Goal: Task Accomplishment & Management: Complete application form

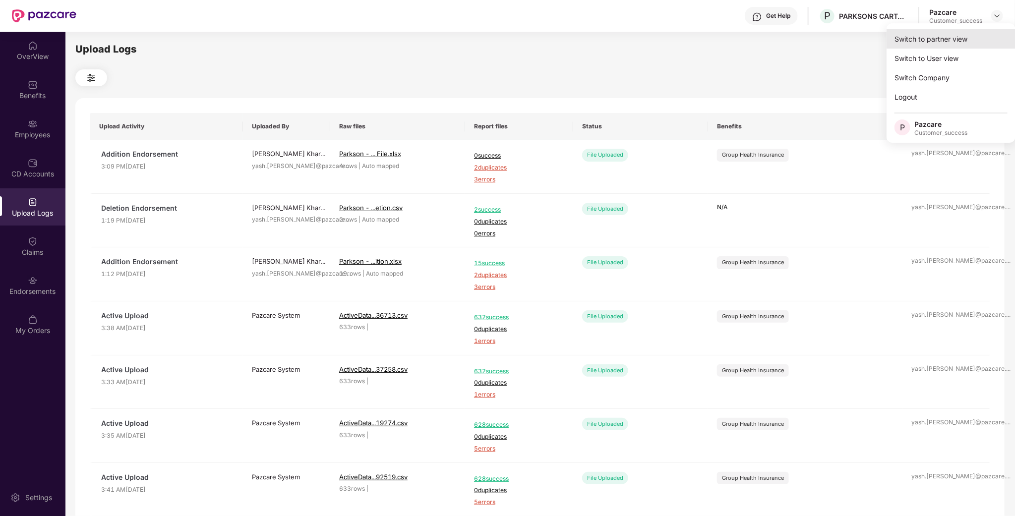
click at [972, 33] on div "Switch to partner view" at bounding box center [951, 38] width 129 height 19
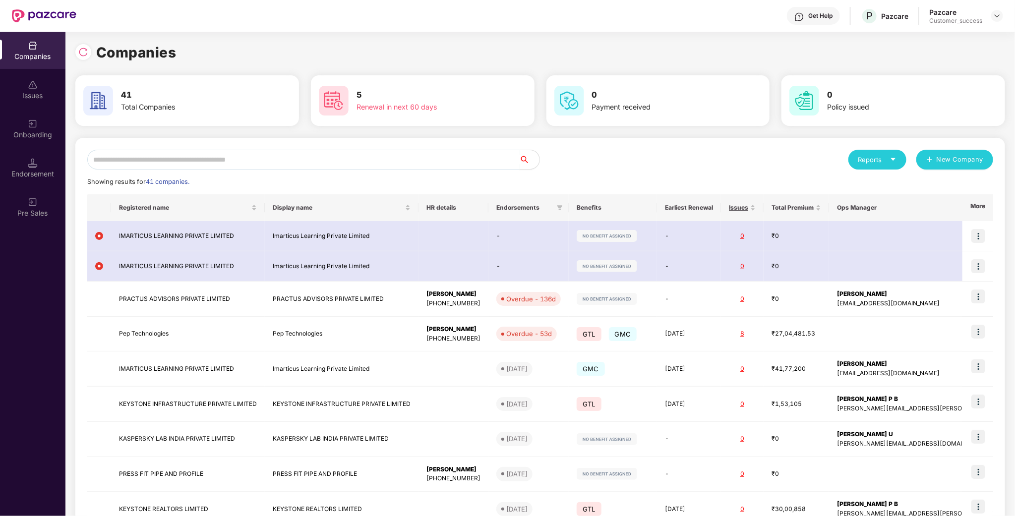
click at [220, 158] on input "text" at bounding box center [303, 160] width 432 height 20
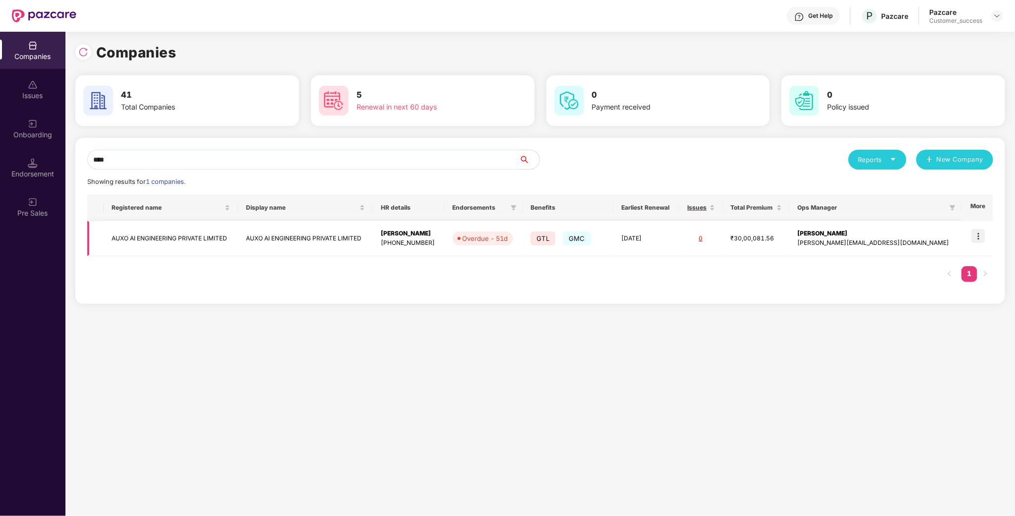
type input "****"
click at [979, 242] on img at bounding box center [978, 236] width 14 height 14
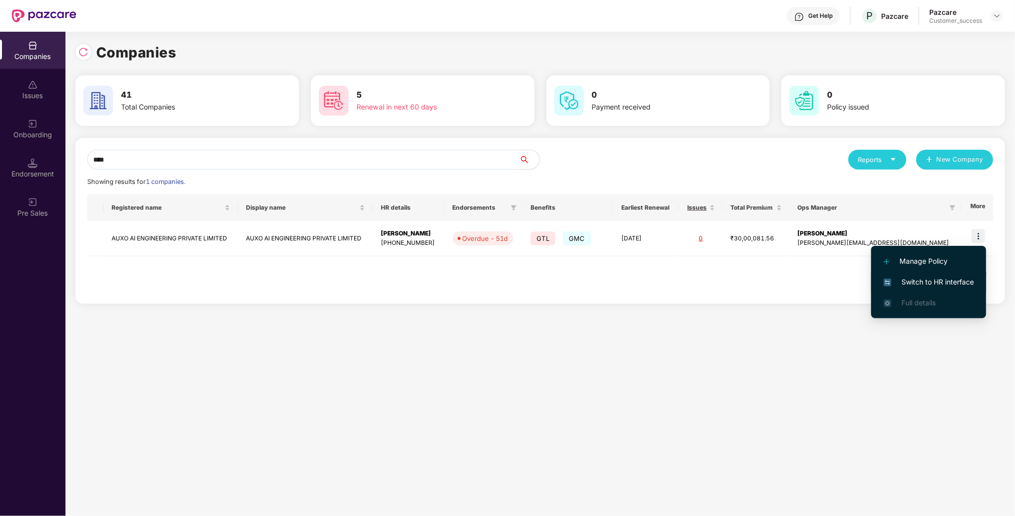
click at [950, 283] on span "Switch to HR interface" at bounding box center [929, 282] width 90 height 11
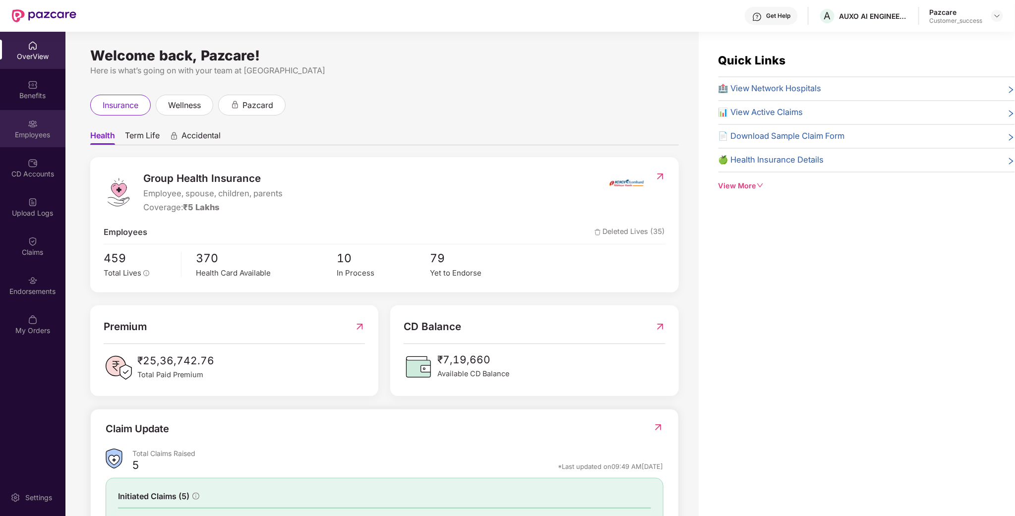
click at [38, 139] on div "Employees" at bounding box center [32, 135] width 65 height 10
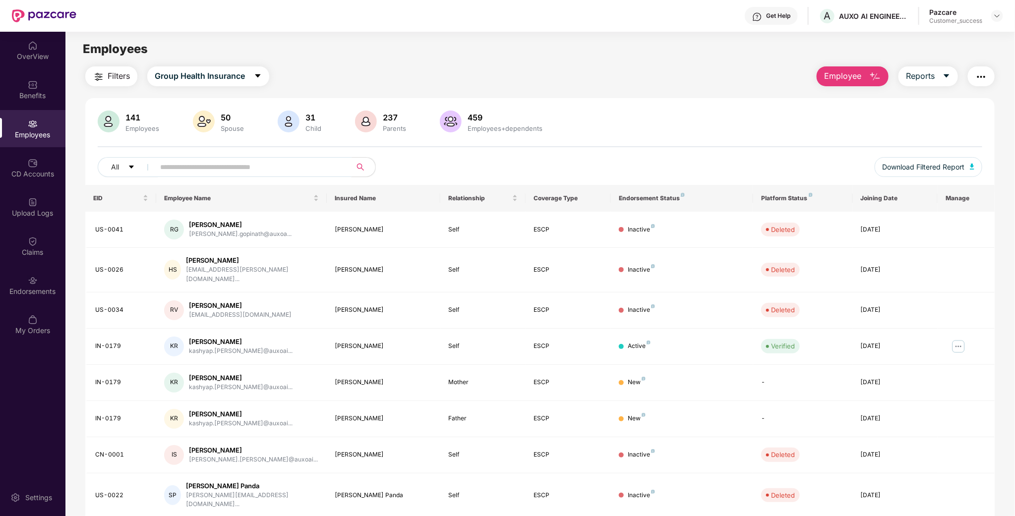
click at [222, 176] on span at bounding box center [249, 167] width 203 height 20
paste input "*******"
type input "*******"
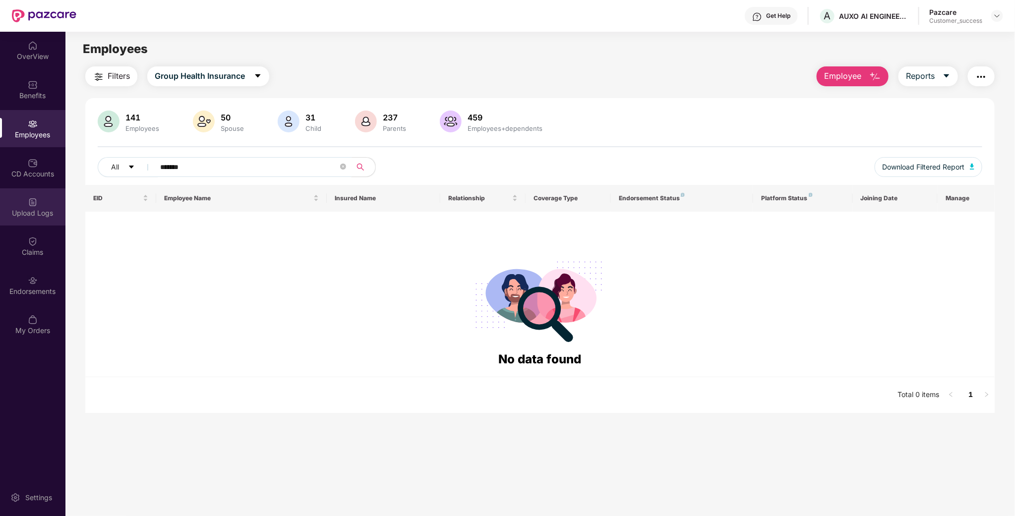
click at [33, 208] on div "Upload Logs" at bounding box center [32, 213] width 65 height 10
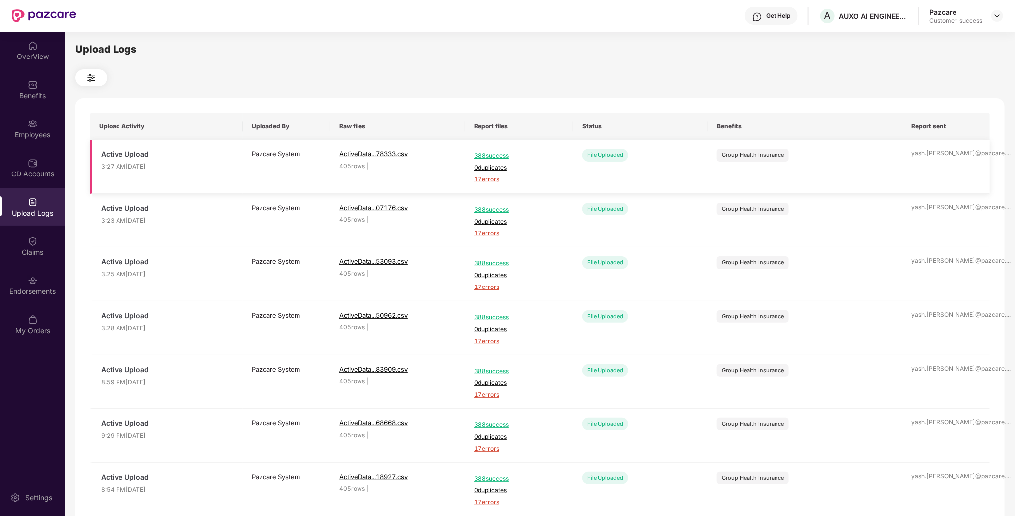
click at [494, 183] on span "17 errors" at bounding box center [519, 179] width 90 height 9
click at [993, 22] on div "Pazcare Customer_success" at bounding box center [966, 15] width 74 height 17
click at [1002, 15] on div at bounding box center [997, 16] width 12 height 12
click at [909, 44] on div "Switch to partner view" at bounding box center [951, 38] width 129 height 19
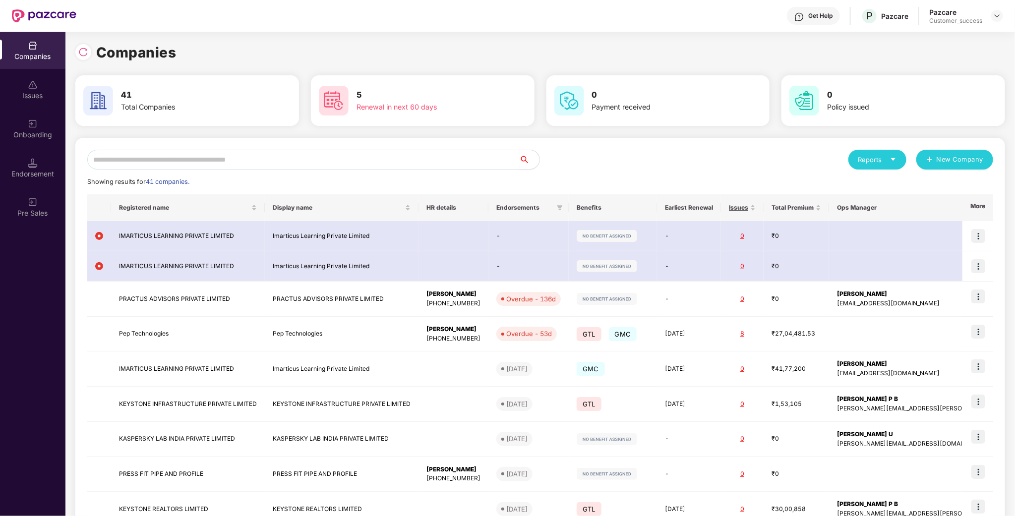
click at [393, 161] on input "text" at bounding box center [303, 160] width 432 height 20
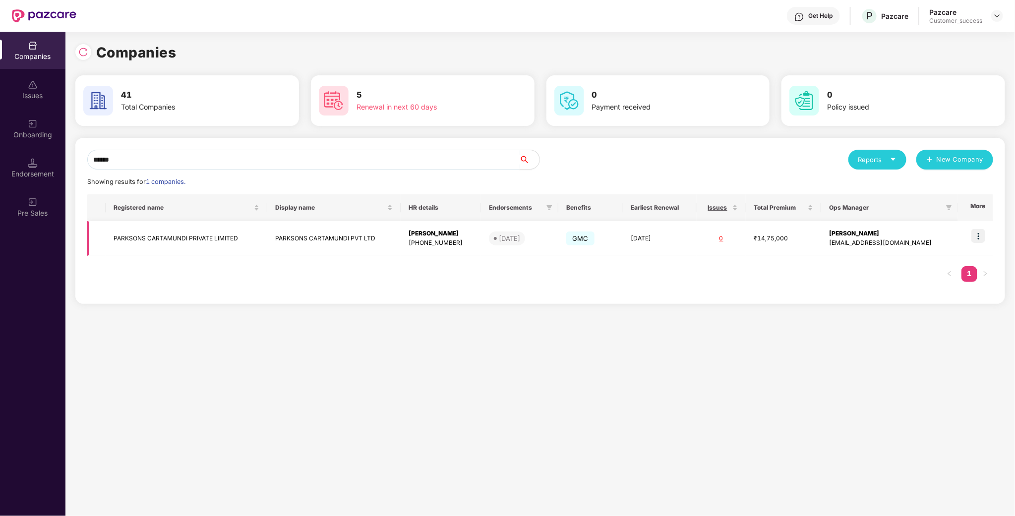
type input "******"
click at [977, 238] on img at bounding box center [978, 236] width 14 height 14
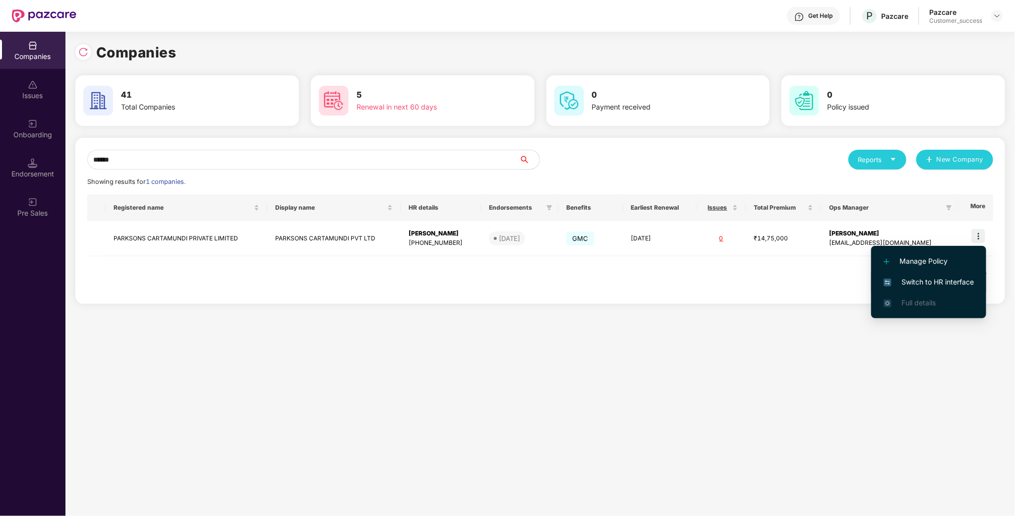
click at [945, 285] on span "Switch to HR interface" at bounding box center [929, 282] width 90 height 11
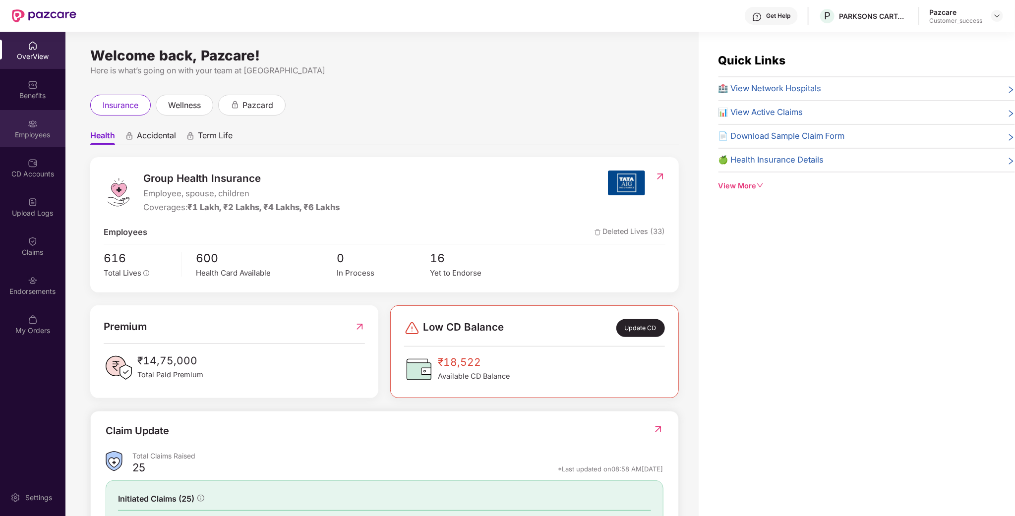
click at [15, 127] on div "Employees" at bounding box center [32, 128] width 65 height 37
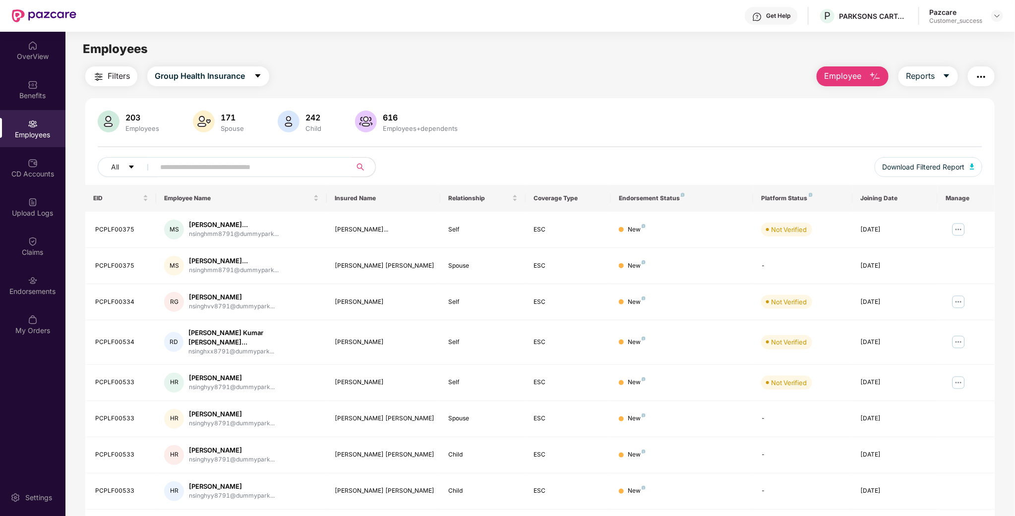
click at [241, 172] on input "text" at bounding box center [249, 167] width 178 height 15
click at [860, 76] on span "Employee" at bounding box center [842, 76] width 37 height 12
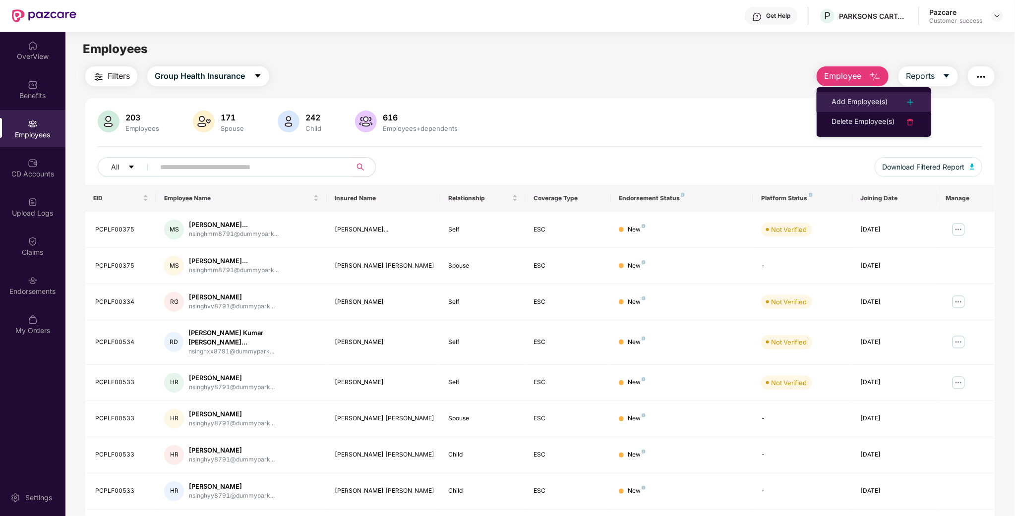
click at [858, 99] on div "Add Employee(s)" at bounding box center [859, 102] width 56 height 12
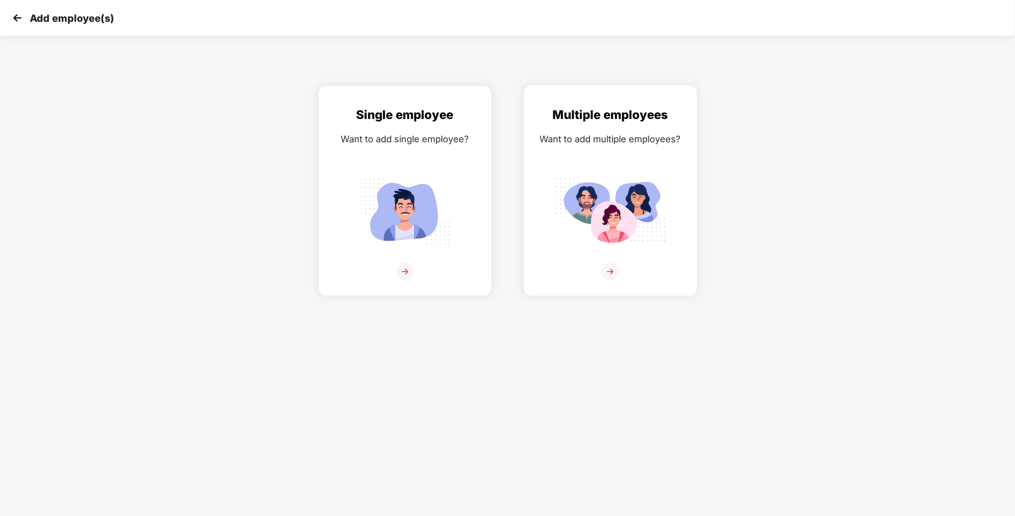
click at [624, 164] on div "Multiple employees Want to add multiple employees?" at bounding box center [610, 199] width 153 height 187
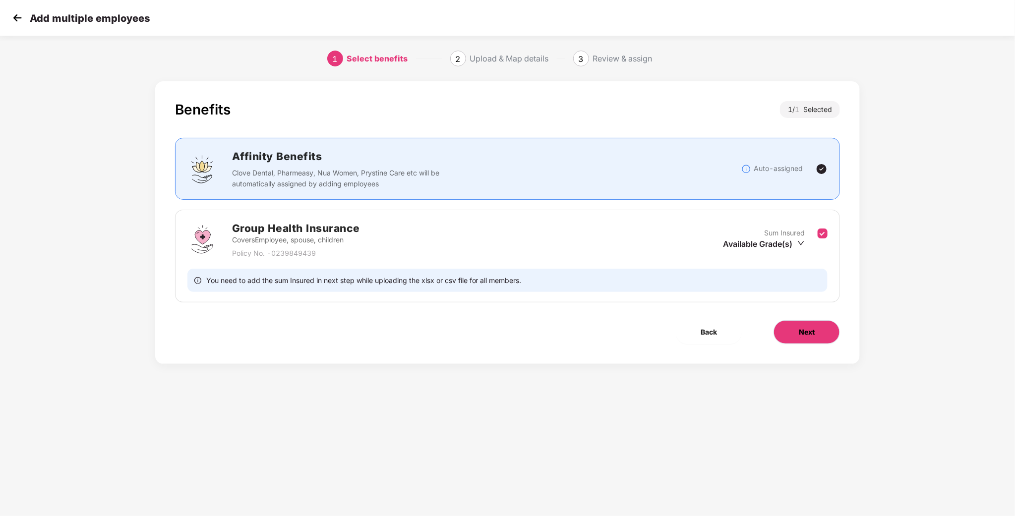
click at [809, 338] on span "Next" at bounding box center [807, 332] width 16 height 11
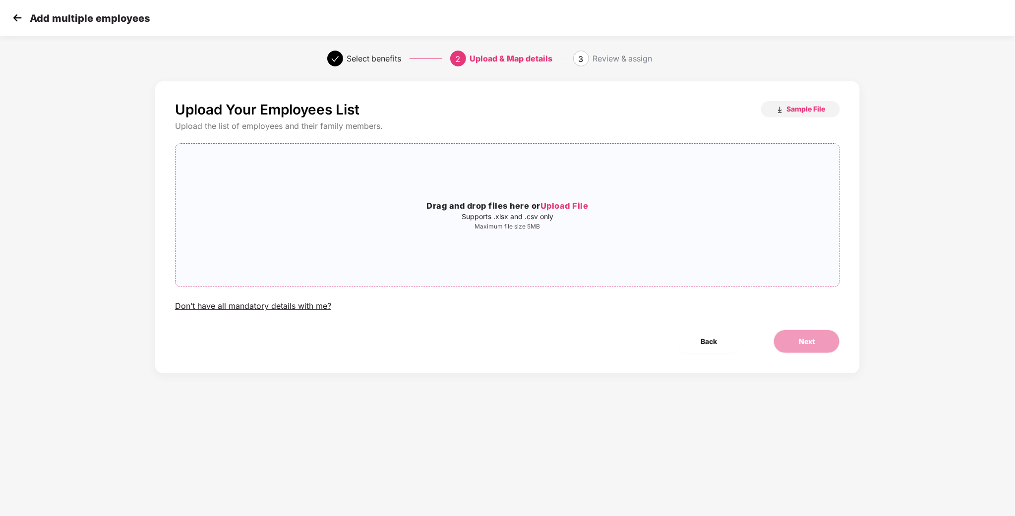
click at [544, 208] on span "Upload File" at bounding box center [564, 206] width 48 height 10
click at [790, 347] on button "Next" at bounding box center [806, 342] width 66 height 24
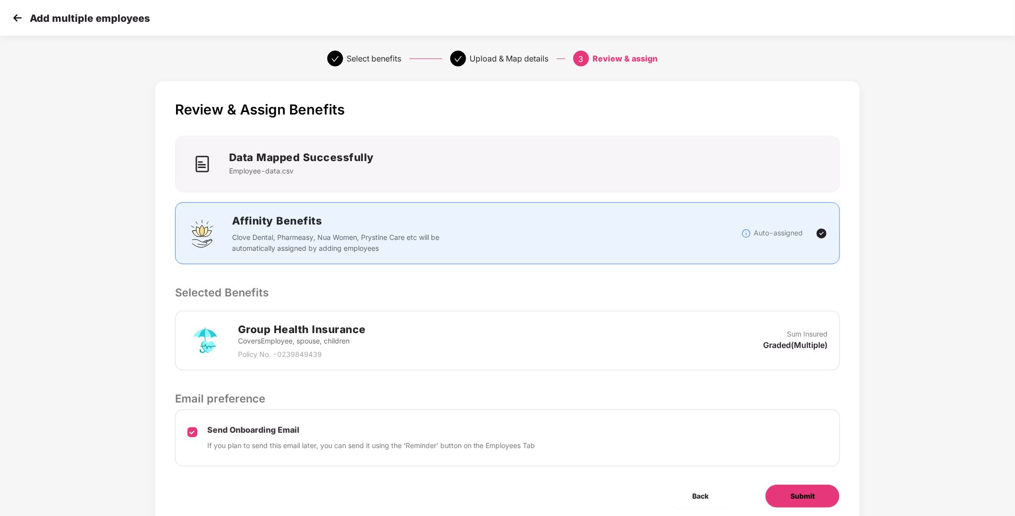
click at [796, 499] on span "Submit" at bounding box center [802, 496] width 24 height 11
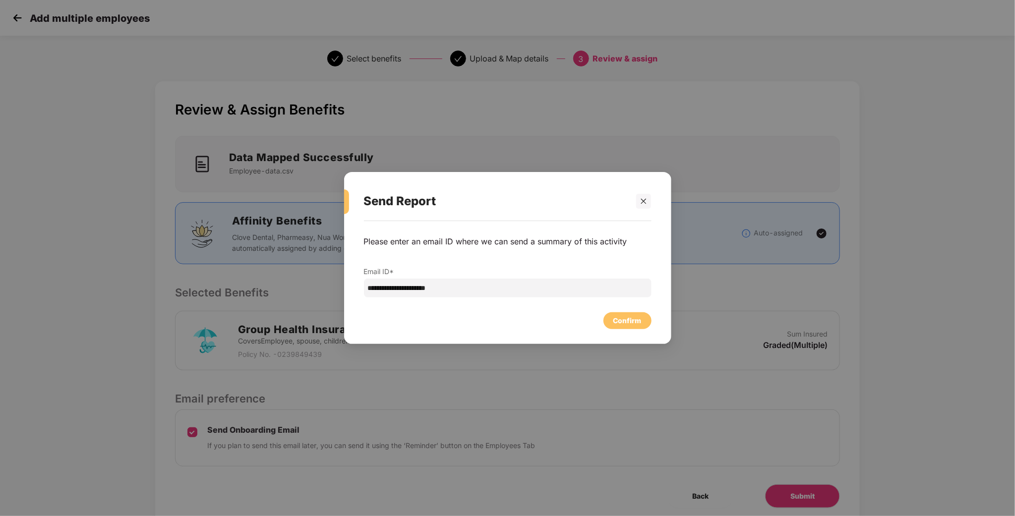
click at [624, 309] on div "Confirm" at bounding box center [508, 318] width 288 height 22
drag, startPoint x: 622, startPoint y: 321, endPoint x: 628, endPoint y: 321, distance: 5.5
click at [628, 321] on div "Confirm" at bounding box center [627, 320] width 28 height 11
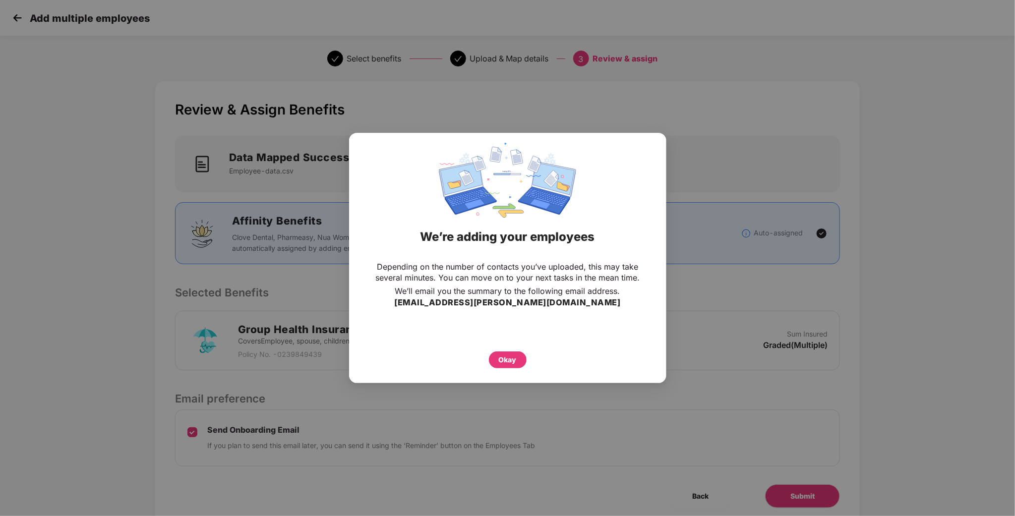
click at [515, 352] on div "Okay" at bounding box center [508, 360] width 38 height 17
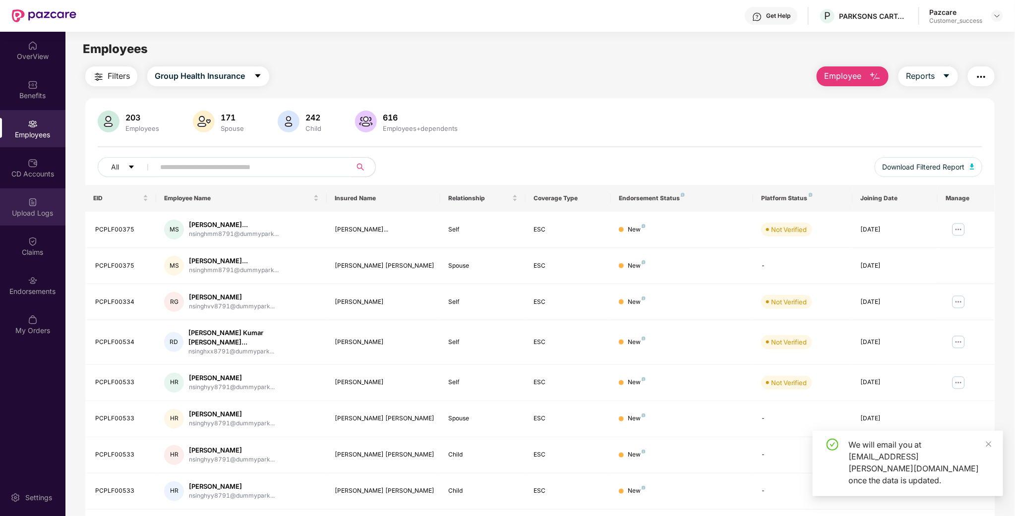
click at [37, 219] on div "Upload Logs" at bounding box center [32, 206] width 65 height 37
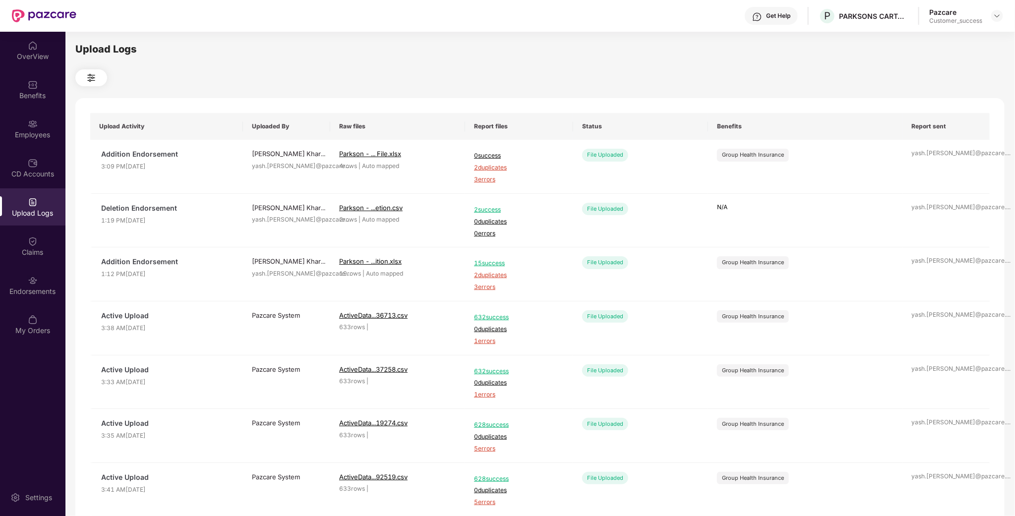
click at [18, 213] on div "Upload Logs" at bounding box center [32, 213] width 65 height 10
click at [30, 251] on div "Claims" at bounding box center [32, 252] width 65 height 10
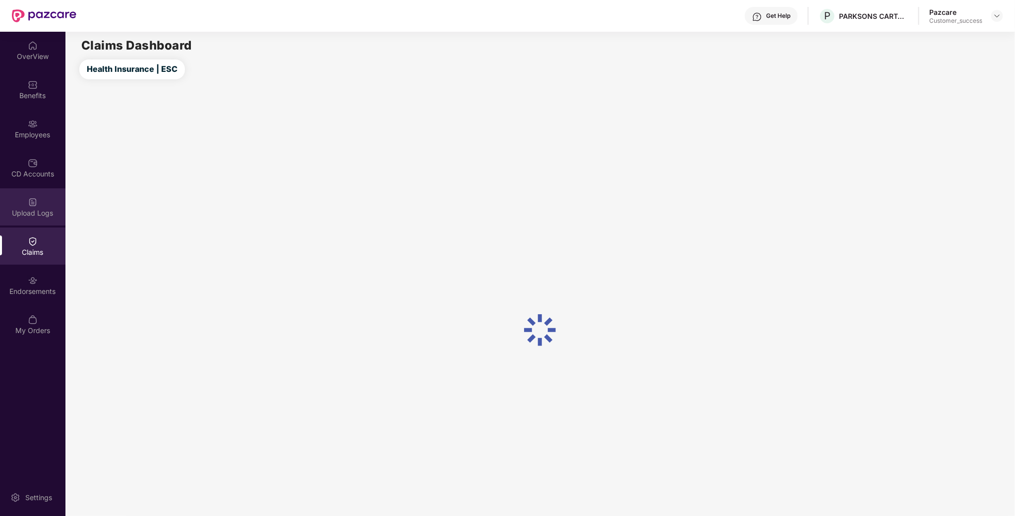
click at [33, 195] on div "Upload Logs" at bounding box center [32, 206] width 65 height 37
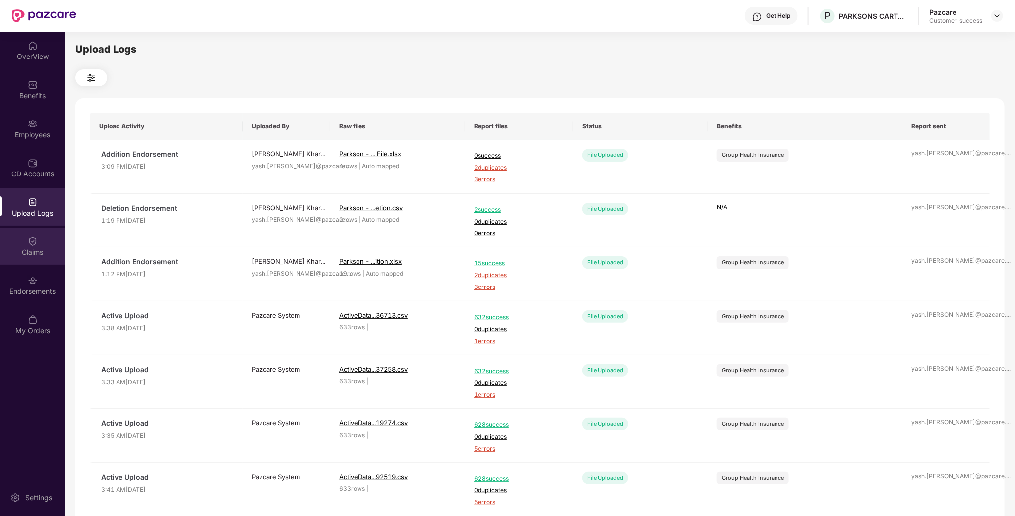
click at [29, 240] on img at bounding box center [33, 241] width 10 height 10
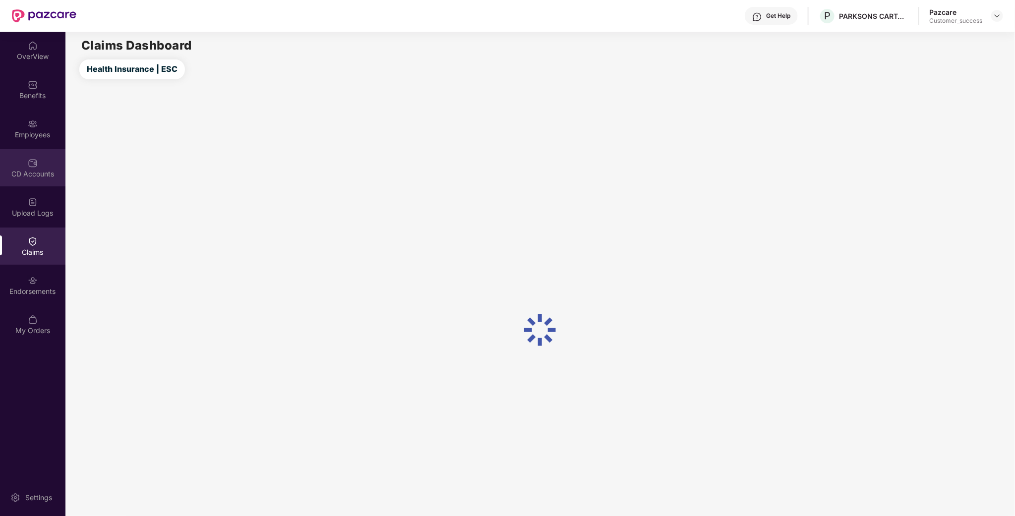
click at [27, 183] on div "CD Accounts" at bounding box center [32, 167] width 65 height 37
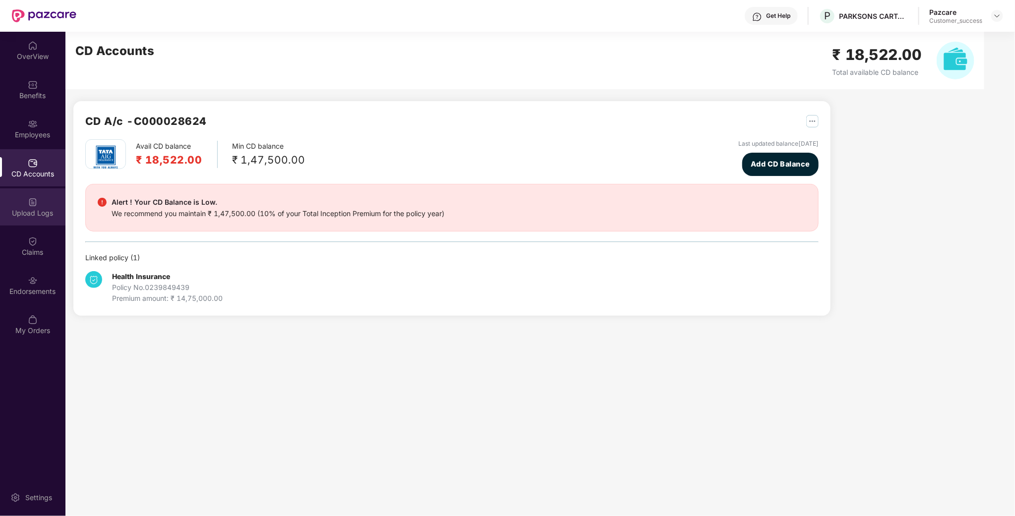
click at [51, 216] on div "Upload Logs" at bounding box center [32, 213] width 65 height 10
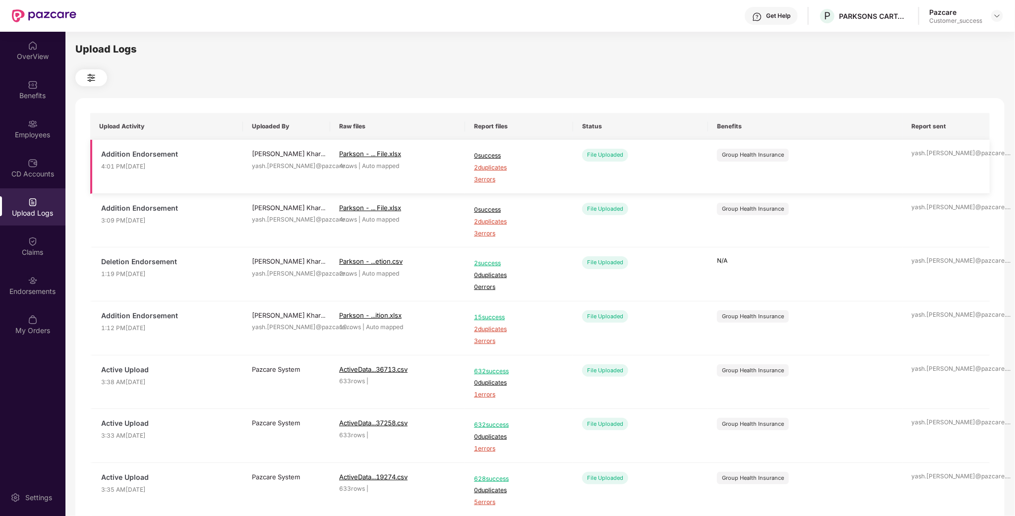
click at [482, 172] on span "2 duplicates" at bounding box center [519, 167] width 90 height 9
click at [1001, 18] on img at bounding box center [997, 16] width 8 height 8
click at [945, 32] on div "Switch to partner view" at bounding box center [951, 38] width 129 height 19
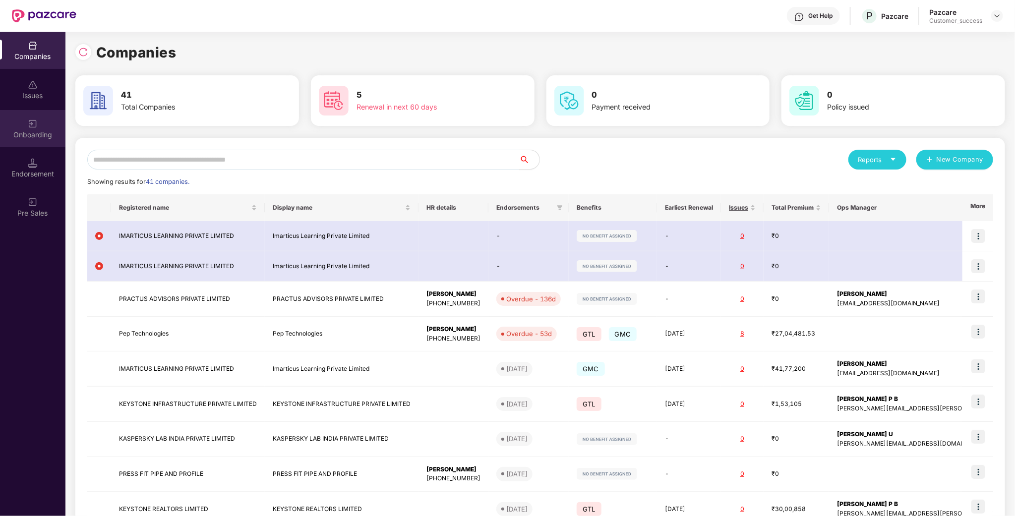
click at [34, 120] on img at bounding box center [33, 124] width 10 height 10
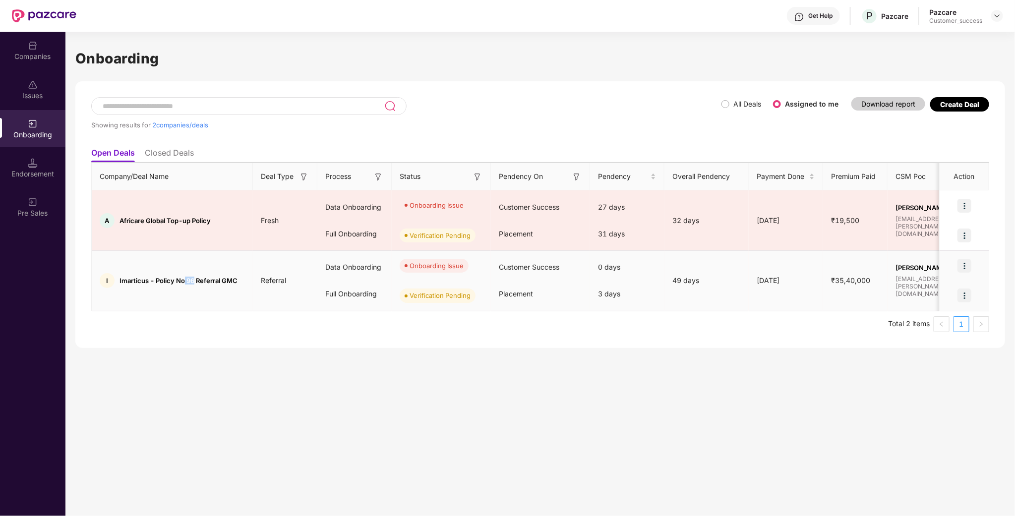
drag, startPoint x: 188, startPoint y: 280, endPoint x: 196, endPoint y: 280, distance: 8.4
click at [196, 280] on span "Imarticus - Policy No 96 Referral GMC" at bounding box center [178, 281] width 118 height 8
click at [188, 292] on td "I Imarticus - Policy No 96 Referral GMC" at bounding box center [172, 281] width 161 height 60
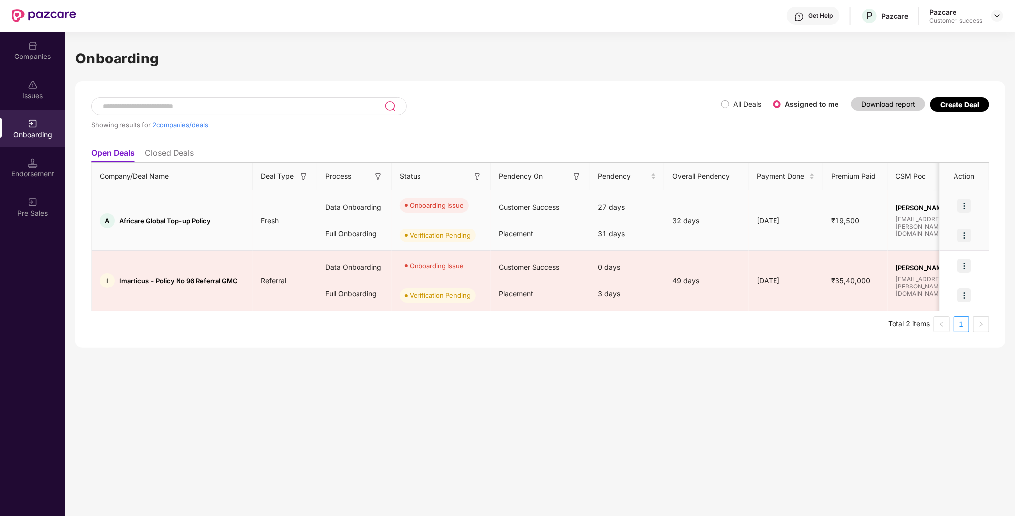
click at [966, 235] on img at bounding box center [964, 236] width 14 height 14
click at [912, 256] on span "View Document" at bounding box center [923, 260] width 71 height 11
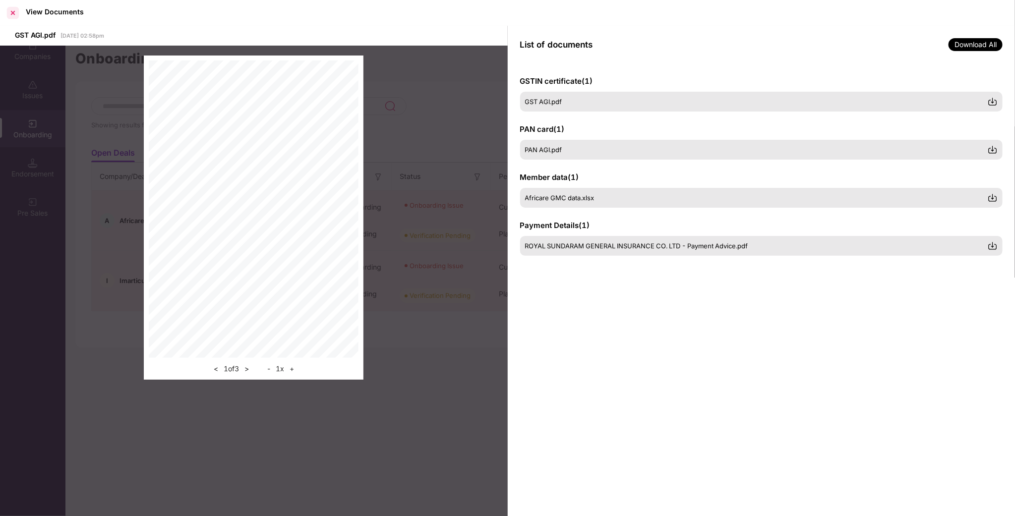
click at [15, 12] on div at bounding box center [13, 13] width 16 height 16
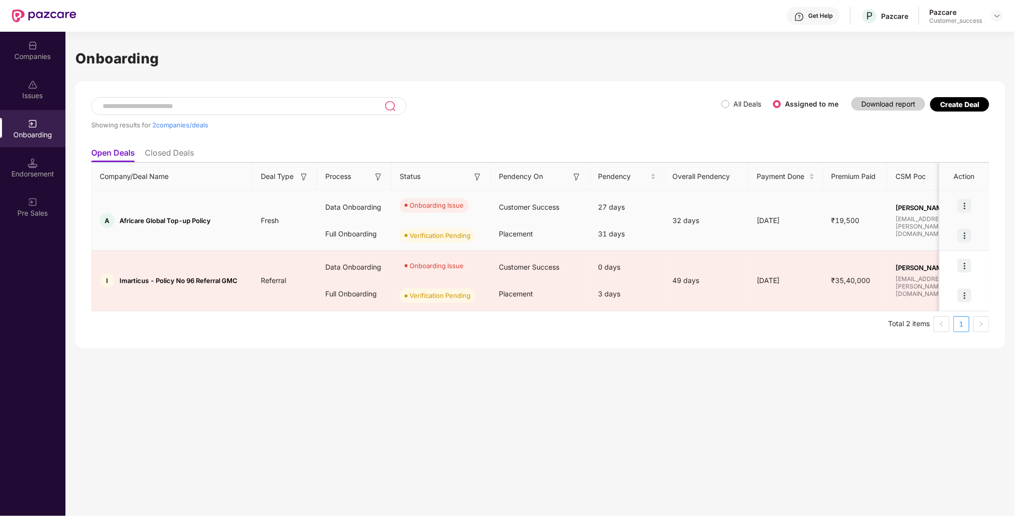
click at [971, 206] on img at bounding box center [964, 206] width 14 height 14
click at [919, 231] on span "Rectify error in documents" at bounding box center [907, 231] width 106 height 11
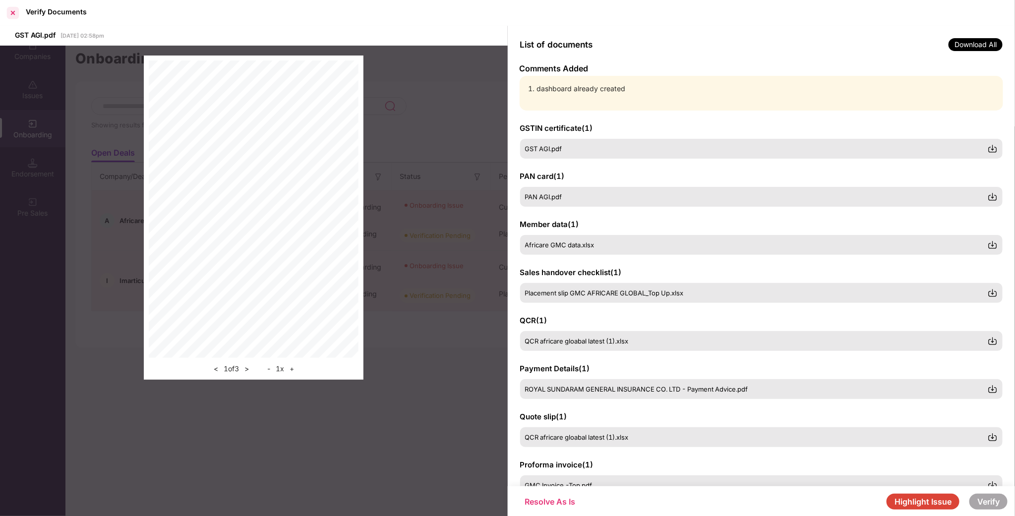
click at [18, 15] on div at bounding box center [13, 13] width 16 height 16
